Goal: Information Seeking & Learning: Find specific fact

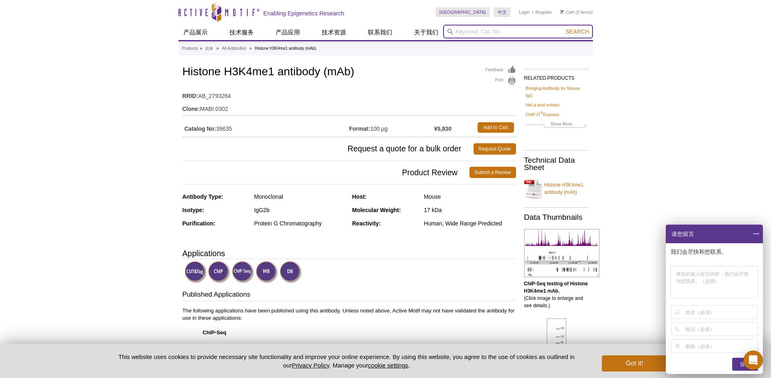
click at [476, 36] on input "search" at bounding box center [518, 32] width 150 height 14
paste input "K14ac"
type input "K14ac"
click at [563, 28] on button "Search" at bounding box center [577, 31] width 28 height 7
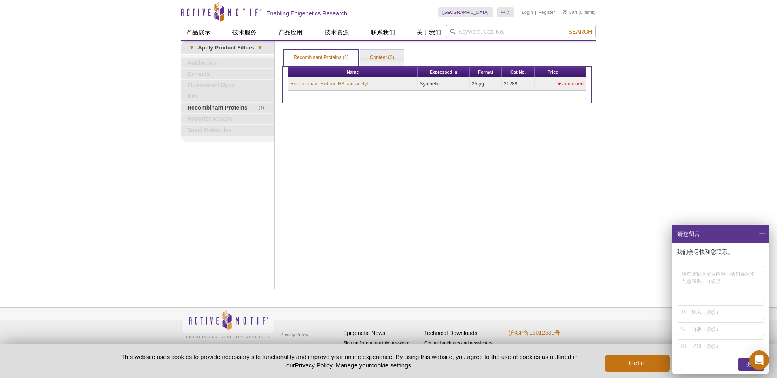
click at [352, 154] on div "Print Results Recombinant Proteins (1) Content (2) Recombinant Proteins (1) Rec…" at bounding box center [436, 165] width 317 height 248
click at [436, 188] on div "Print Results Recombinant Proteins (1) Content (2) Recombinant Proteins (1) Rec…" at bounding box center [436, 165] width 317 height 248
click at [486, 37] on input "search" at bounding box center [521, 32] width 150 height 14
paste input "K14ac"
type input "K14ac"
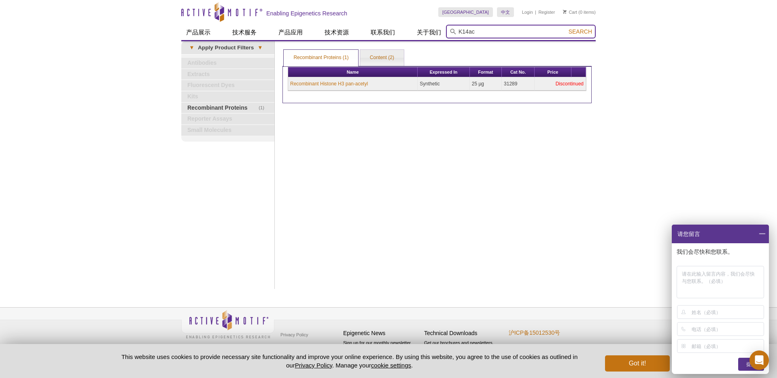
click at [566, 28] on button "Search" at bounding box center [580, 31] width 28 height 7
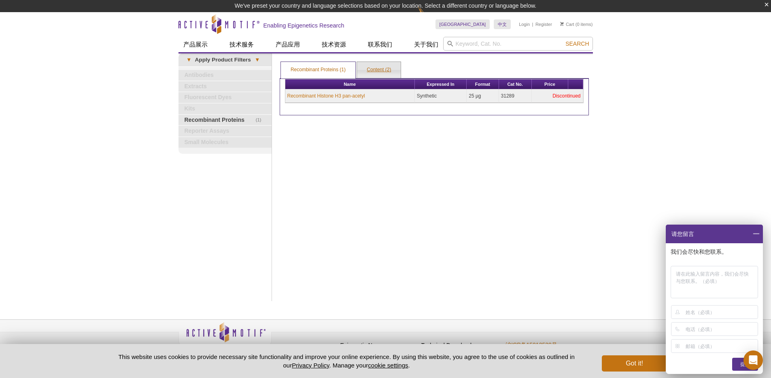
click at [365, 69] on link "Content (2)" at bounding box center [379, 70] width 44 height 16
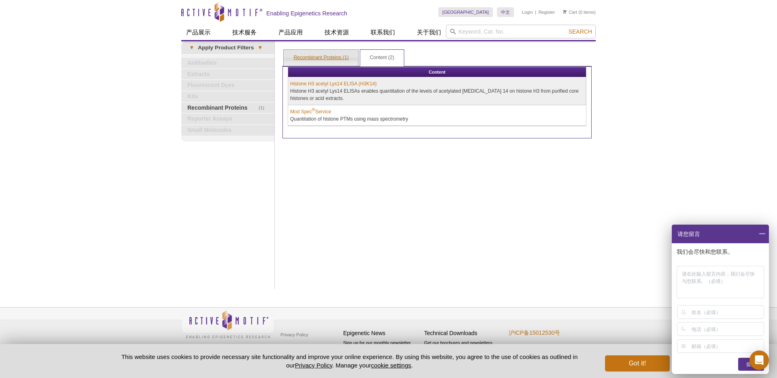
click at [328, 61] on link "Recombinant Proteins (1)" at bounding box center [321, 58] width 74 height 16
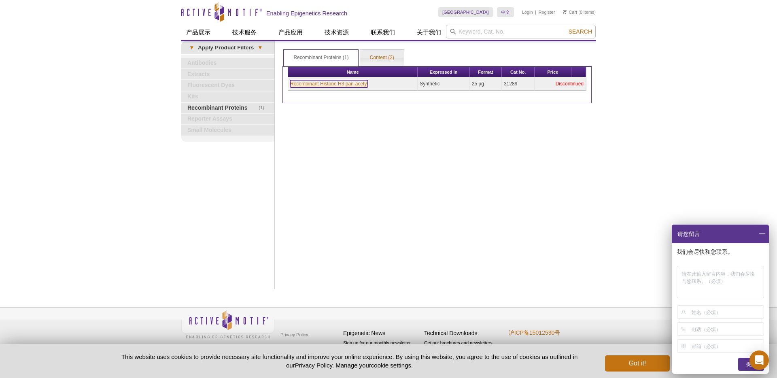
click at [331, 84] on link "Recombinant Histone H3 pan-acetyl" at bounding box center [329, 83] width 78 height 7
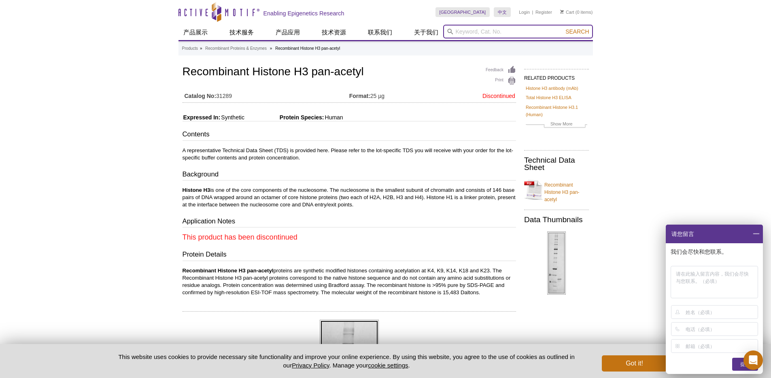
click at [470, 30] on input "search" at bounding box center [518, 32] width 150 height 14
type input "H3K"
click at [563, 28] on button "Search" at bounding box center [577, 31] width 28 height 7
click at [626, 117] on div "Active Motif Logo Enabling Epigenetics Research 0 Search Skip to content Active…" at bounding box center [385, 362] width 771 height 725
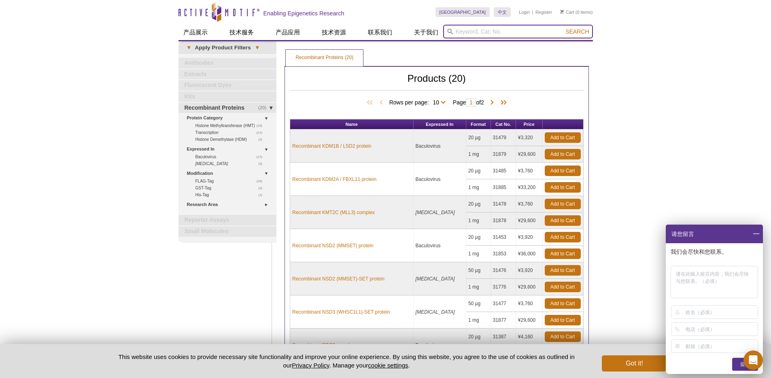
click at [476, 29] on input "search" at bounding box center [518, 32] width 150 height 14
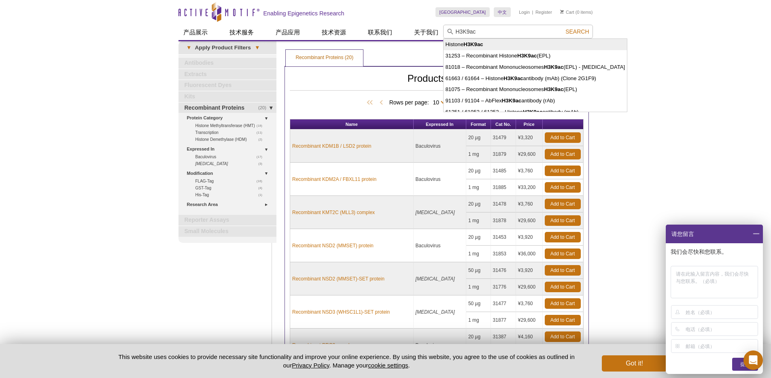
click at [476, 41] on strong "H3K9ac" at bounding box center [472, 44] width 19 height 6
type input "Histone H3K9ac"
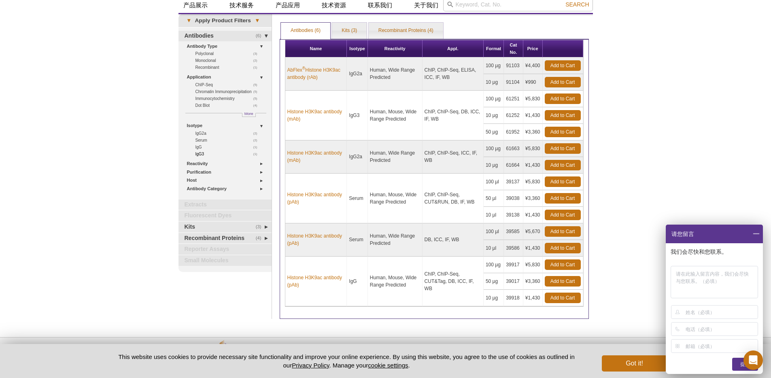
scroll to position [28, 0]
click at [204, 180] on link "Host" at bounding box center [227, 180] width 80 height 8
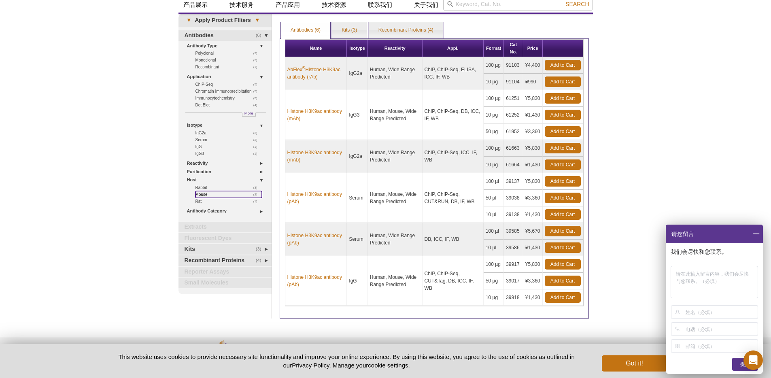
click at [202, 194] on link "(2) Mouse" at bounding box center [228, 194] width 66 height 7
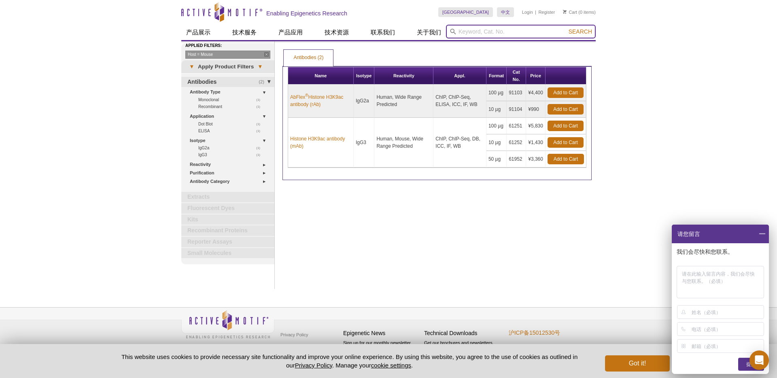
click at [473, 32] on input "search" at bounding box center [521, 32] width 150 height 14
click at [566, 28] on button "Search" at bounding box center [580, 31] width 28 height 7
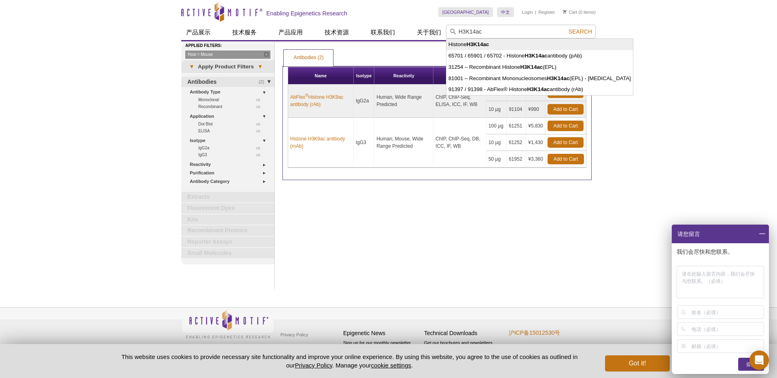
click at [486, 43] on strong "H3K14ac" at bounding box center [478, 44] width 23 height 6
type input "Histone H3K14ac"
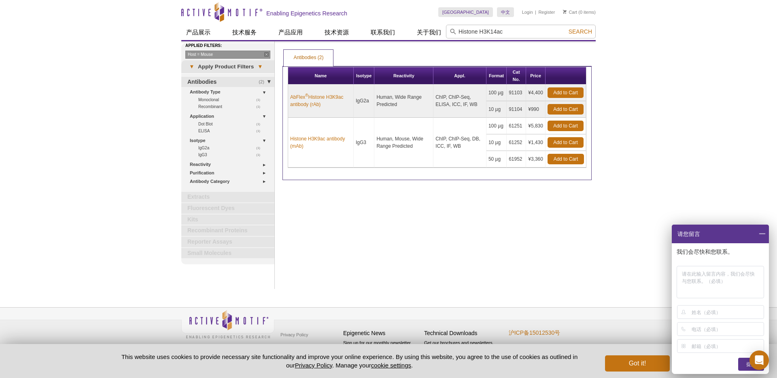
click at [624, 49] on div "Active Motif Logo Enabling Epigenetics Research 0 Search Skip to content Active…" at bounding box center [388, 189] width 777 height 378
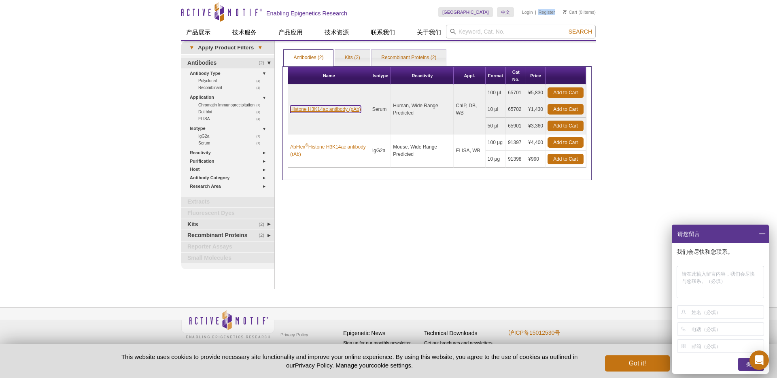
click at [341, 110] on link "Histone H3K14ac antibody (pAb)" at bounding box center [325, 109] width 71 height 7
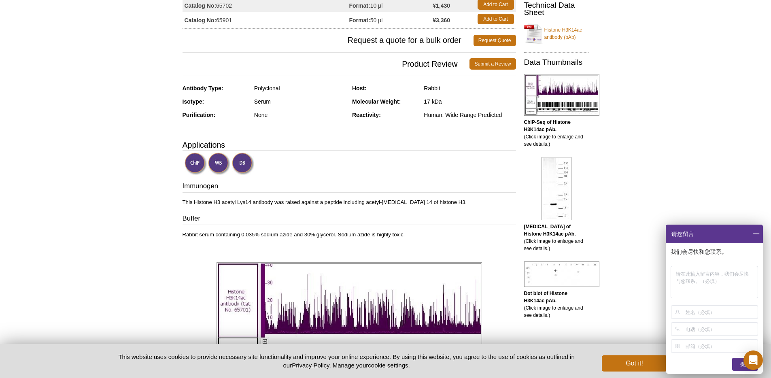
scroll to position [123, 0]
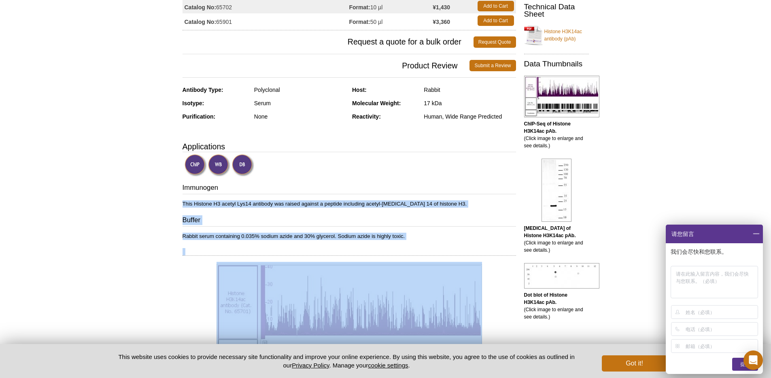
drag, startPoint x: 0, startPoint y: 0, endPoint x: 373, endPoint y: 279, distance: 466.0
click at [334, 225] on h3 "Buffer" at bounding box center [348, 220] width 333 height 11
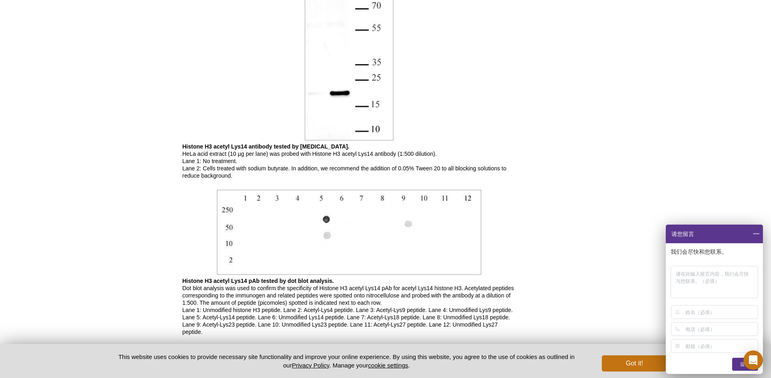
scroll to position [631, 0]
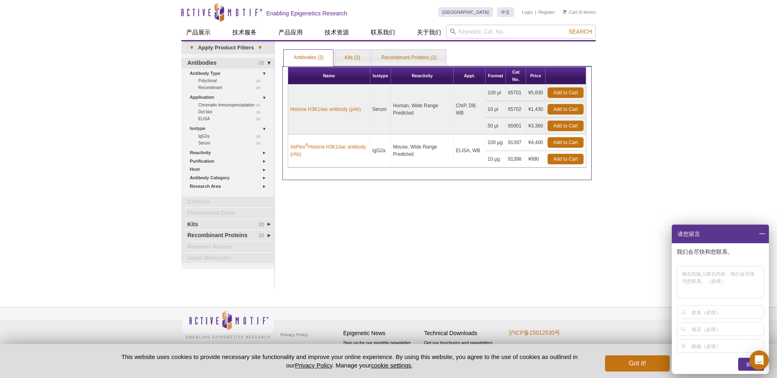
click at [644, 112] on div "Active Motif Logo Enabling Epigenetics Research 0 Search Skip to content Active…" at bounding box center [388, 189] width 777 height 378
